Goal: Task Accomplishment & Management: Use online tool/utility

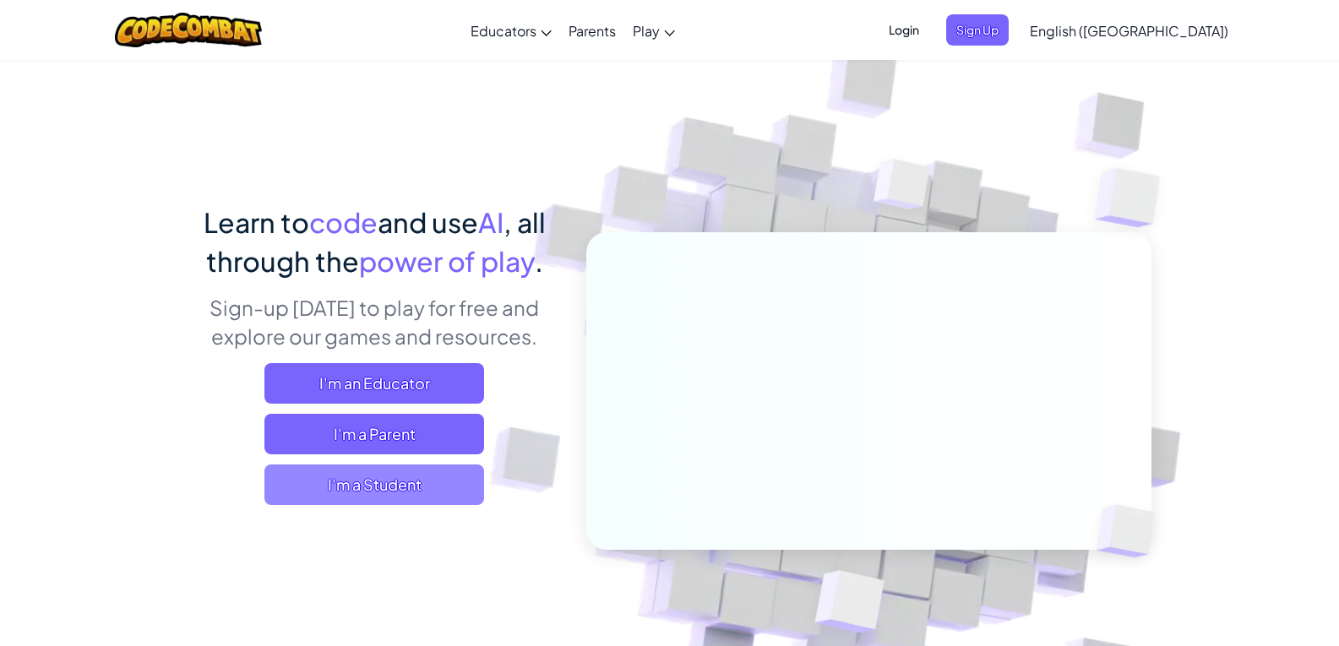
click at [432, 482] on span "I'm a Student" at bounding box center [374, 485] width 220 height 41
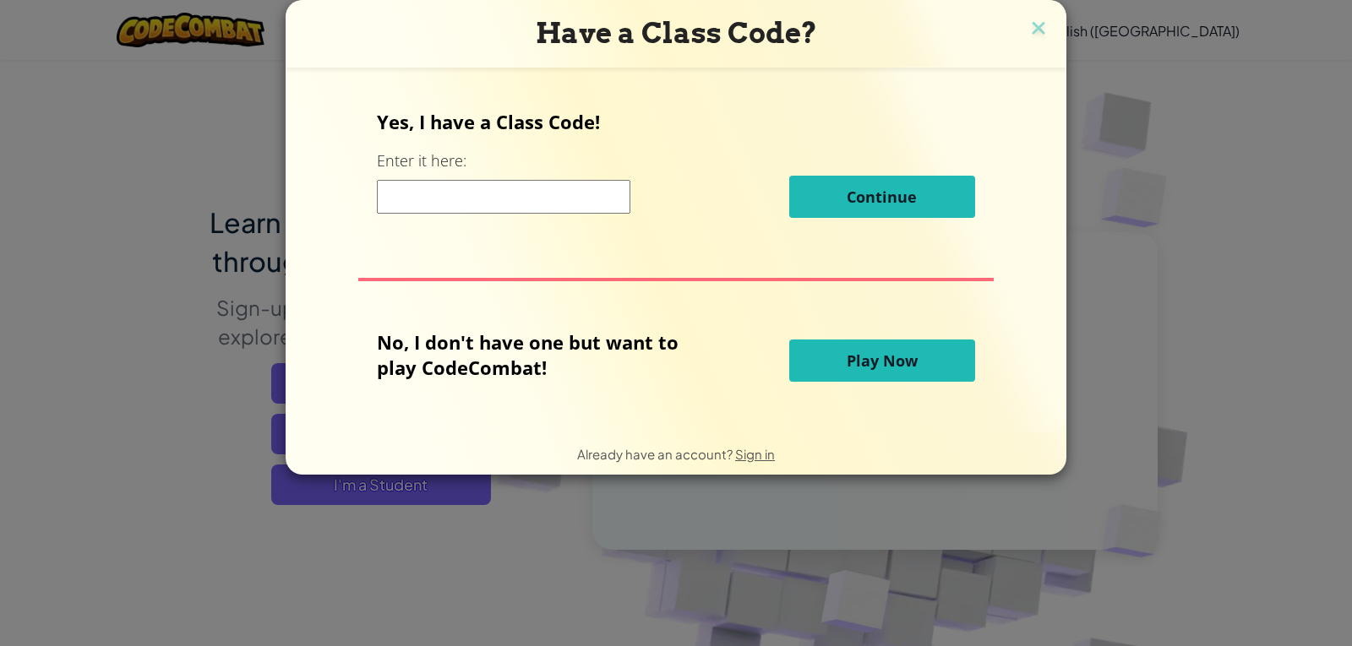
click at [865, 378] on button "Play Now" at bounding box center [882, 361] width 186 height 42
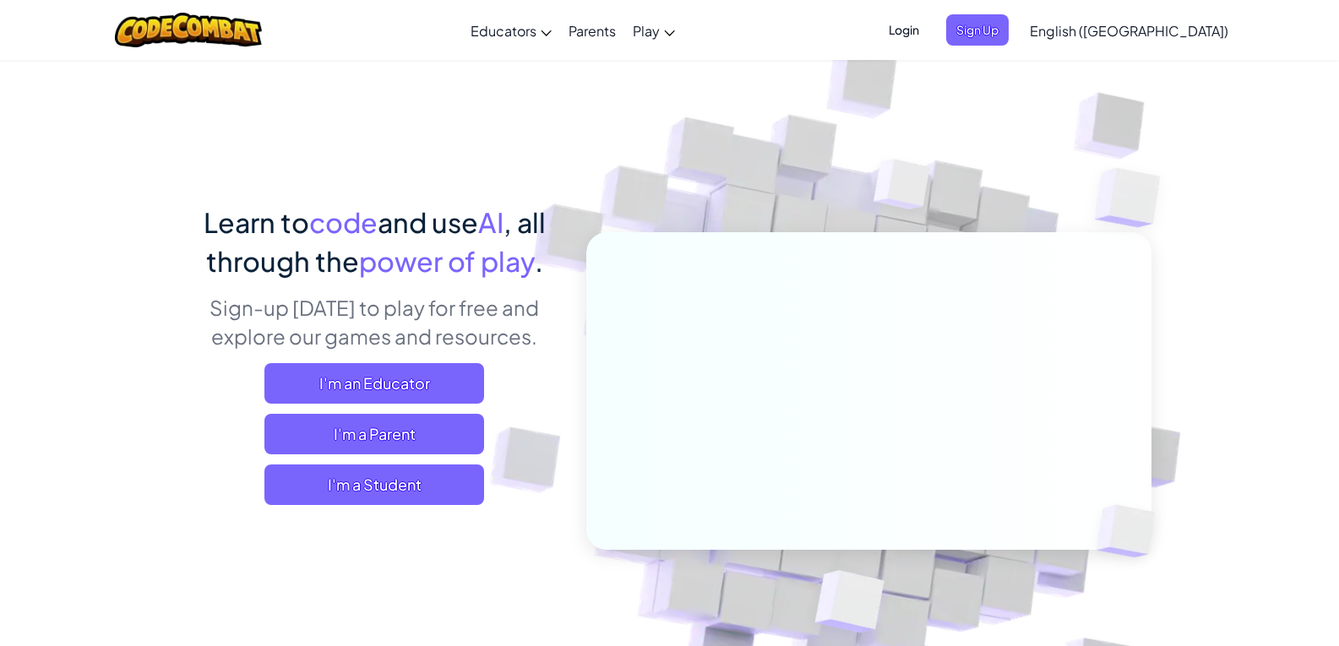
drag, startPoint x: 272, startPoint y: 477, endPoint x: 261, endPoint y: 482, distance: 11.8
click at [261, 482] on div "I'm an Educator I'm a Parent I'm a Student" at bounding box center [374, 434] width 373 height 142
click at [275, 493] on span "I'm a Student" at bounding box center [374, 485] width 220 height 41
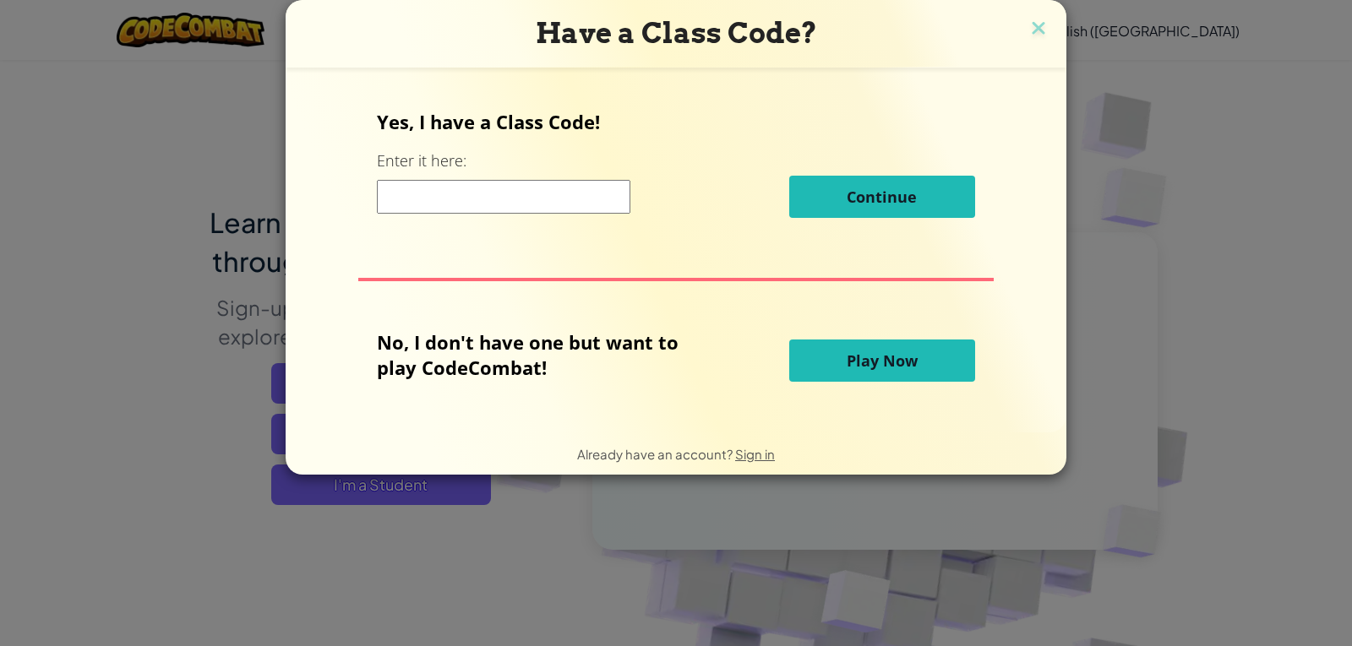
click at [831, 345] on button "Play Now" at bounding box center [882, 361] width 186 height 42
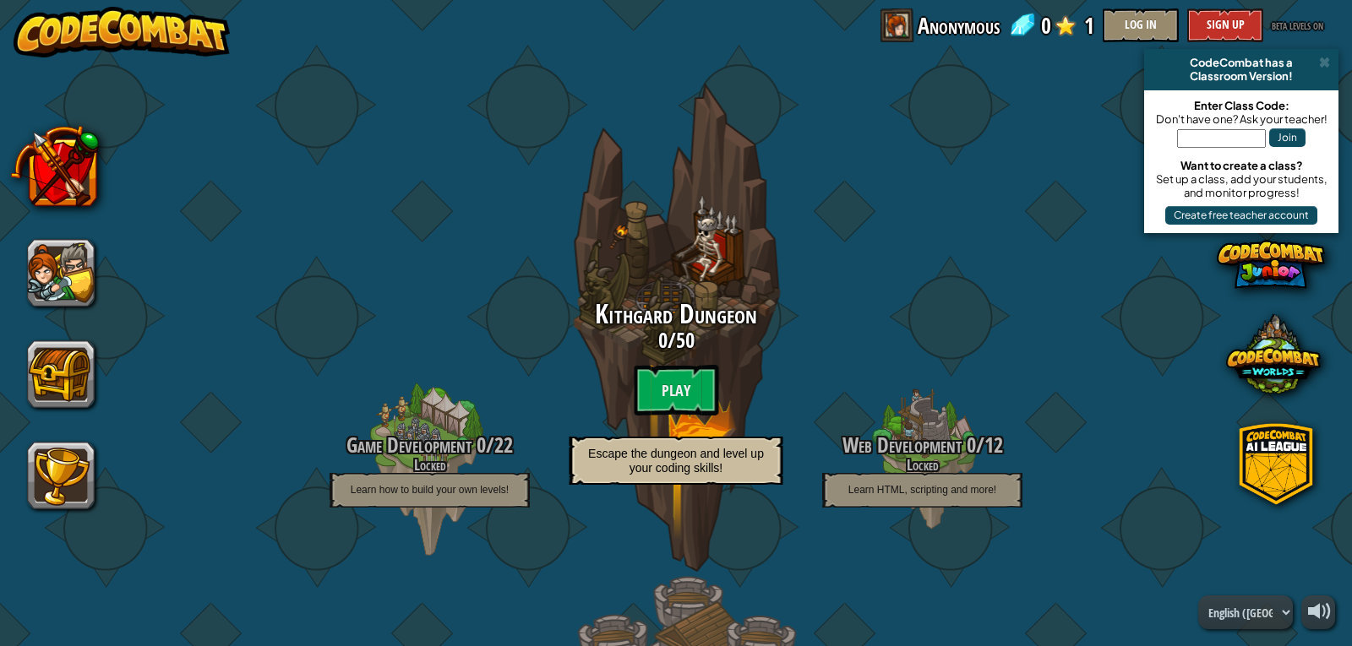
click at [138, 14] on img at bounding box center [122, 32] width 216 height 51
